Goal: Find specific page/section: Find specific page/section

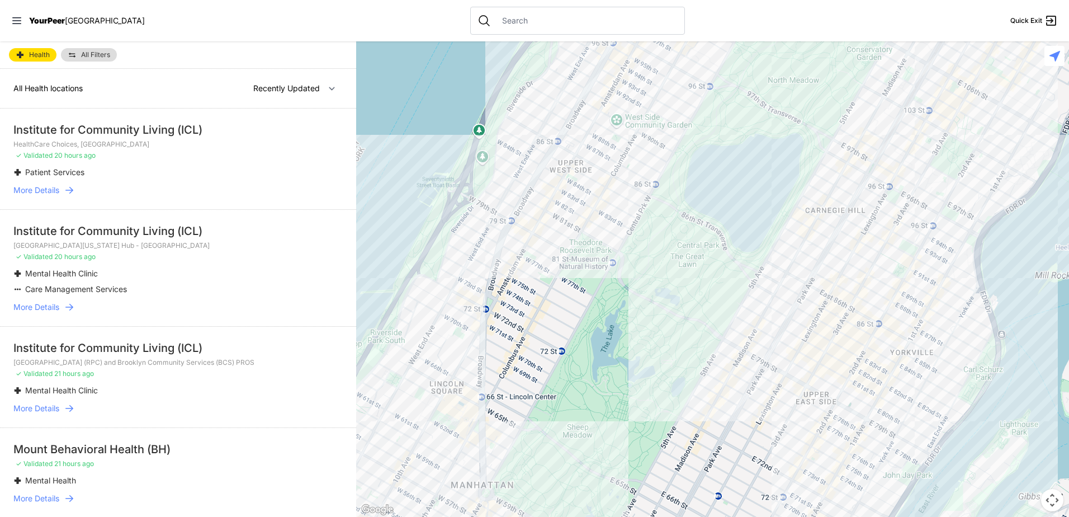
click at [81, 54] on span "All Filters" at bounding box center [95, 54] width 29 height 7
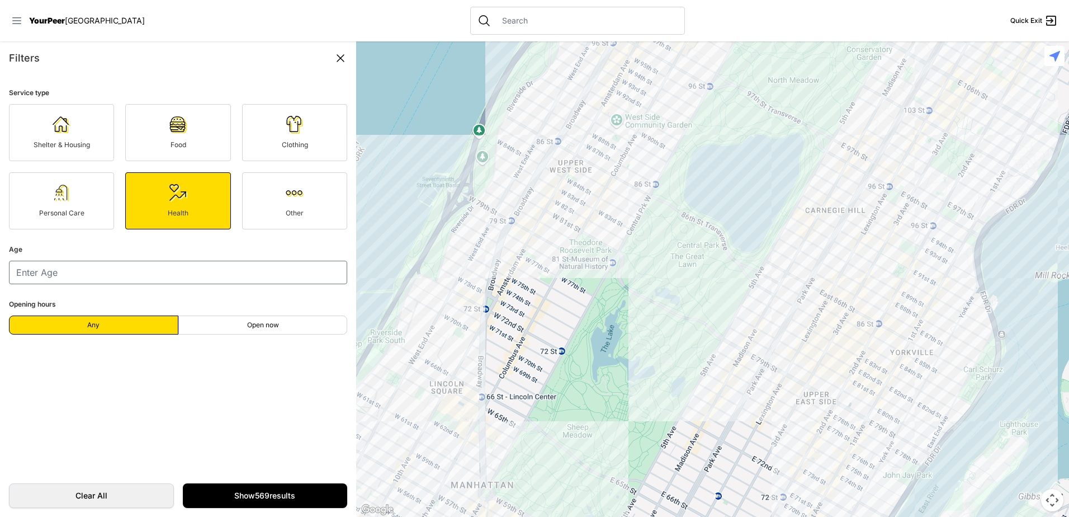
drag, startPoint x: 8, startPoint y: 21, endPoint x: 18, endPoint y: 17, distance: 11.3
click at [10, 20] on nav "YourPeer [GEOGRAPHIC_DATA] Quick Exit" at bounding box center [534, 20] width 1069 height 41
click at [91, 201] on link "Personal Care" at bounding box center [61, 200] width 105 height 57
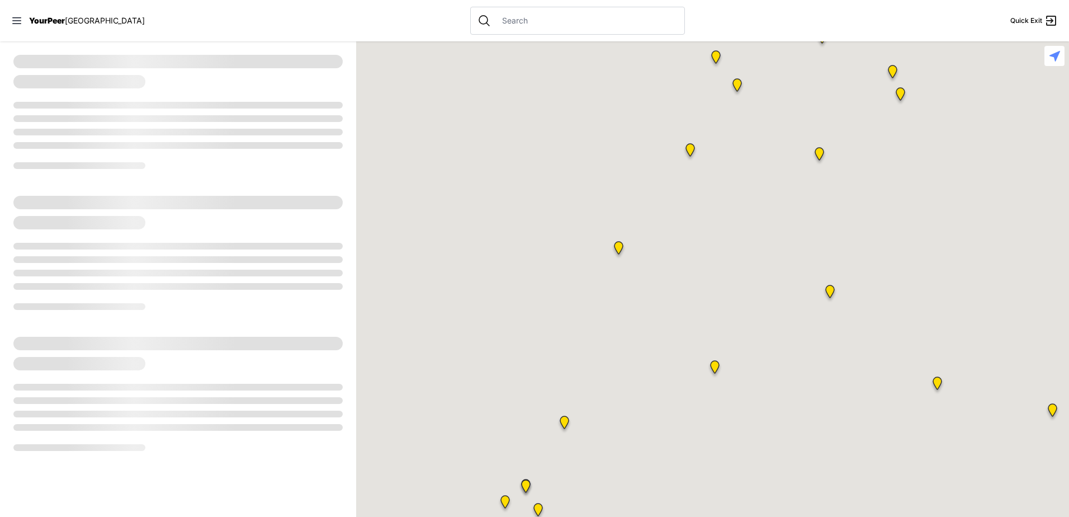
select select "recentlyUpdated"
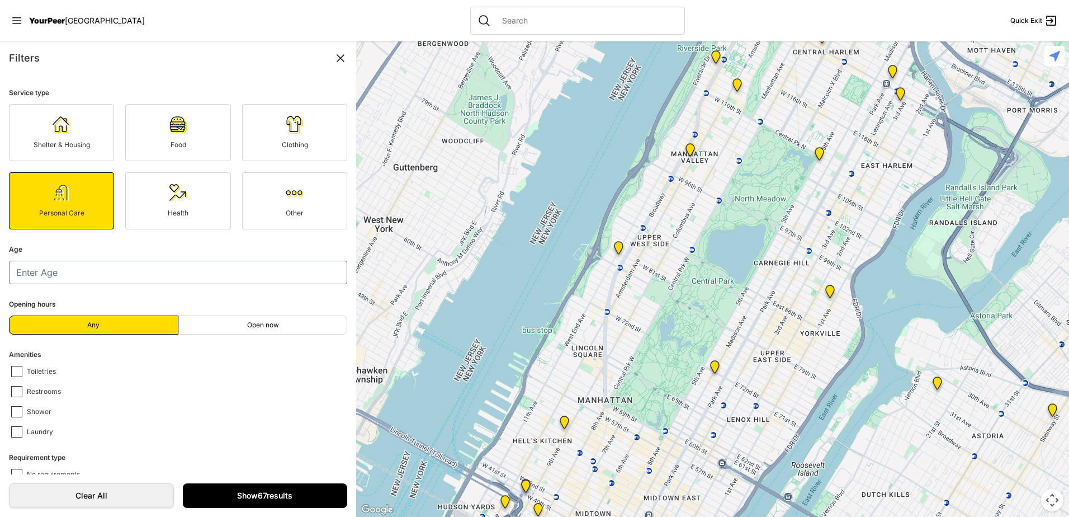
click at [267, 503] on link "Show 67 results" at bounding box center [265, 495] width 165 height 25
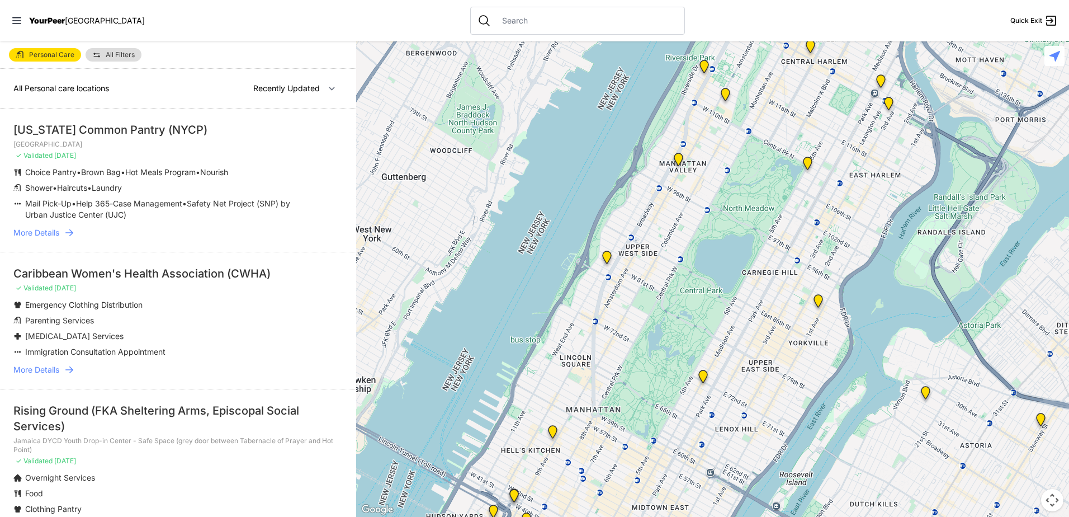
click at [272, 260] on li "Caribbean Women's Health Association (CWHA) ✓ Validated [DATE] Emergency Clothi…" at bounding box center [178, 320] width 356 height 137
click at [72, 55] on span "Personal Care" at bounding box center [51, 54] width 45 height 7
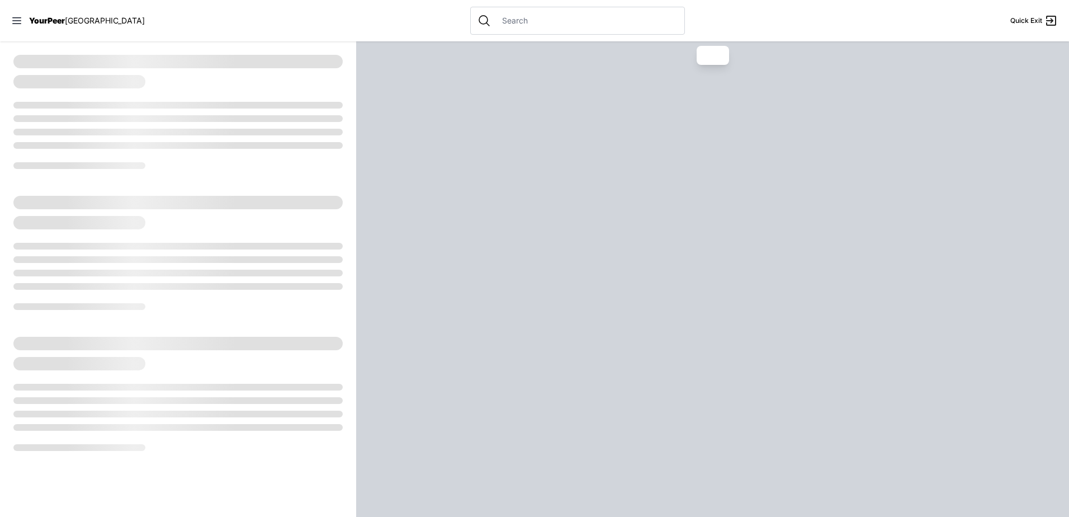
select select "recentlyUpdated"
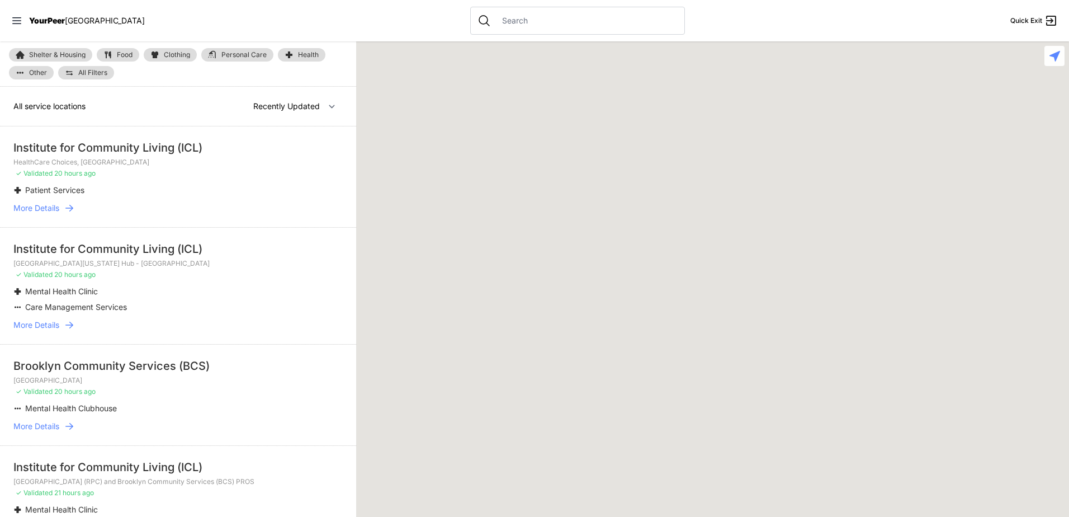
click at [100, 70] on span "All Filters" at bounding box center [92, 72] width 29 height 7
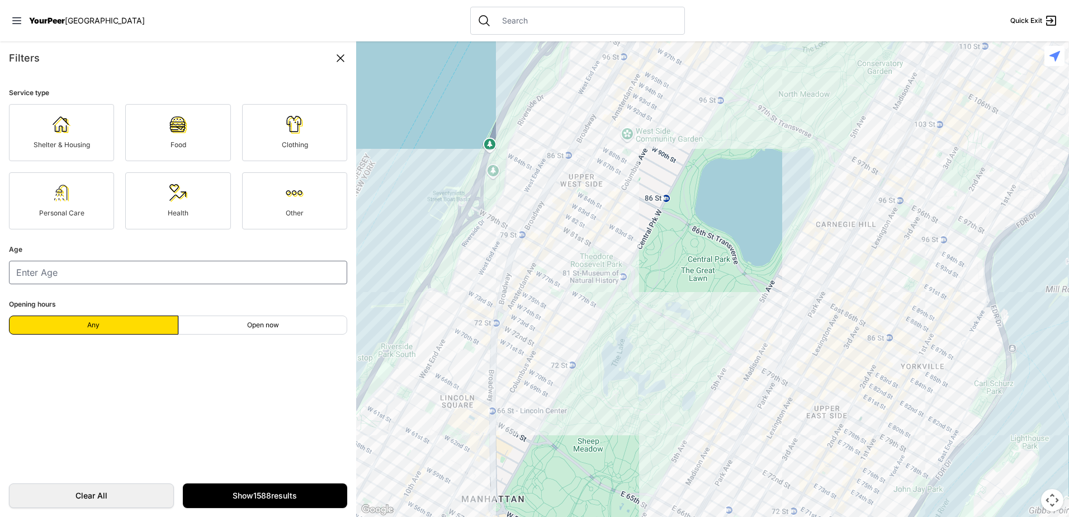
click at [291, 192] on img at bounding box center [295, 193] width 18 height 18
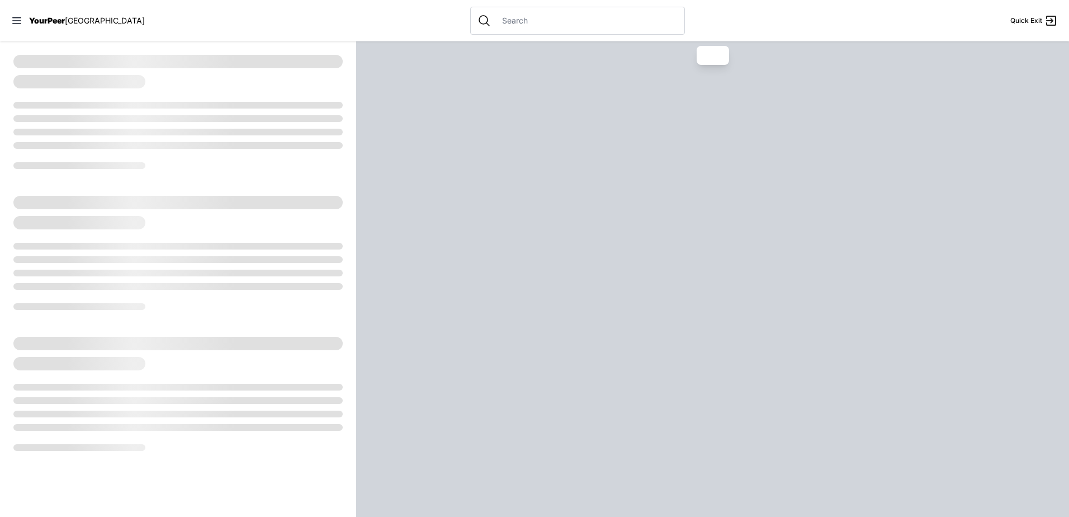
select select "recentlyUpdated"
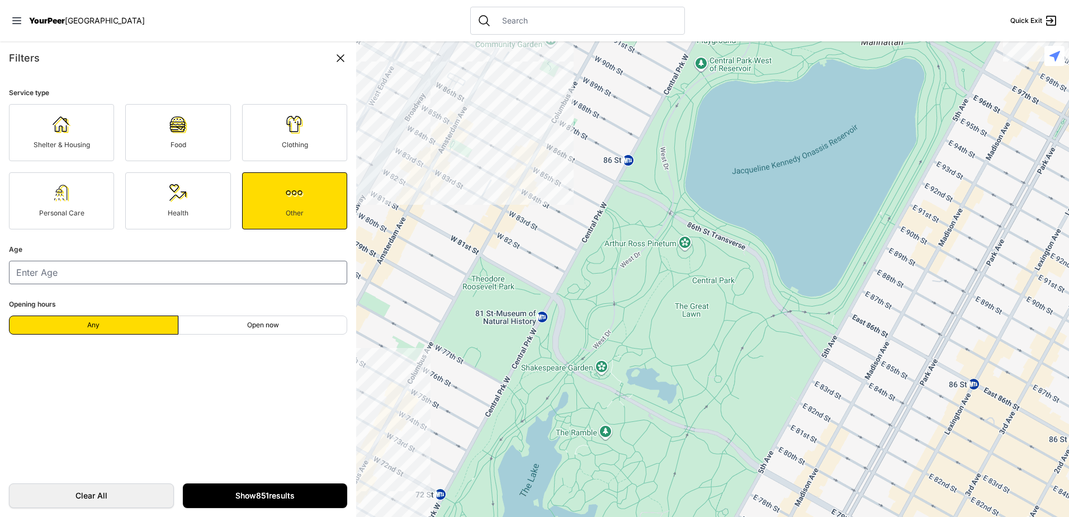
click at [225, 503] on link "Show 851 results" at bounding box center [265, 495] width 165 height 25
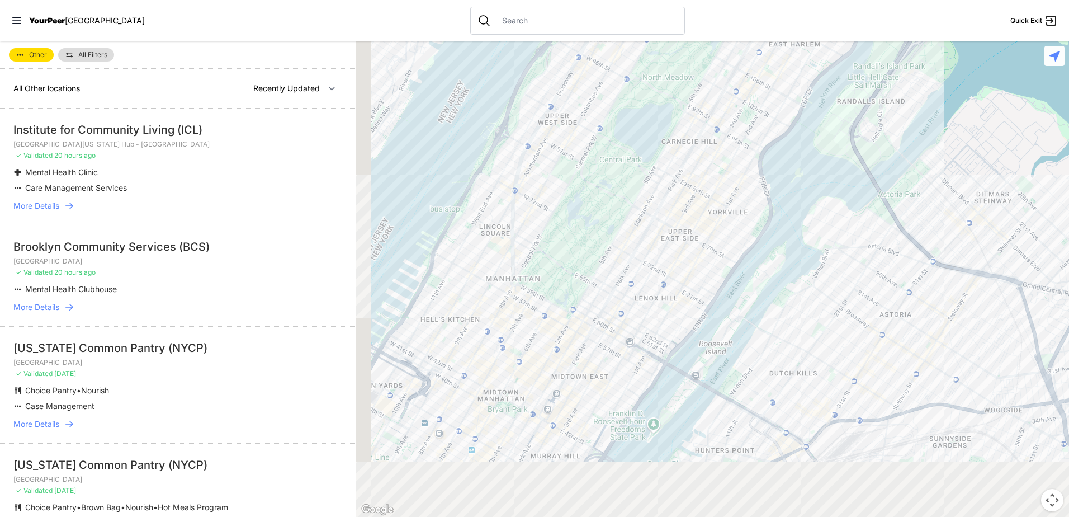
drag, startPoint x: 565, startPoint y: 392, endPoint x: 618, endPoint y: 185, distance: 213.7
click at [618, 185] on div at bounding box center [712, 278] width 713 height 475
